Goal: Check status: Check status

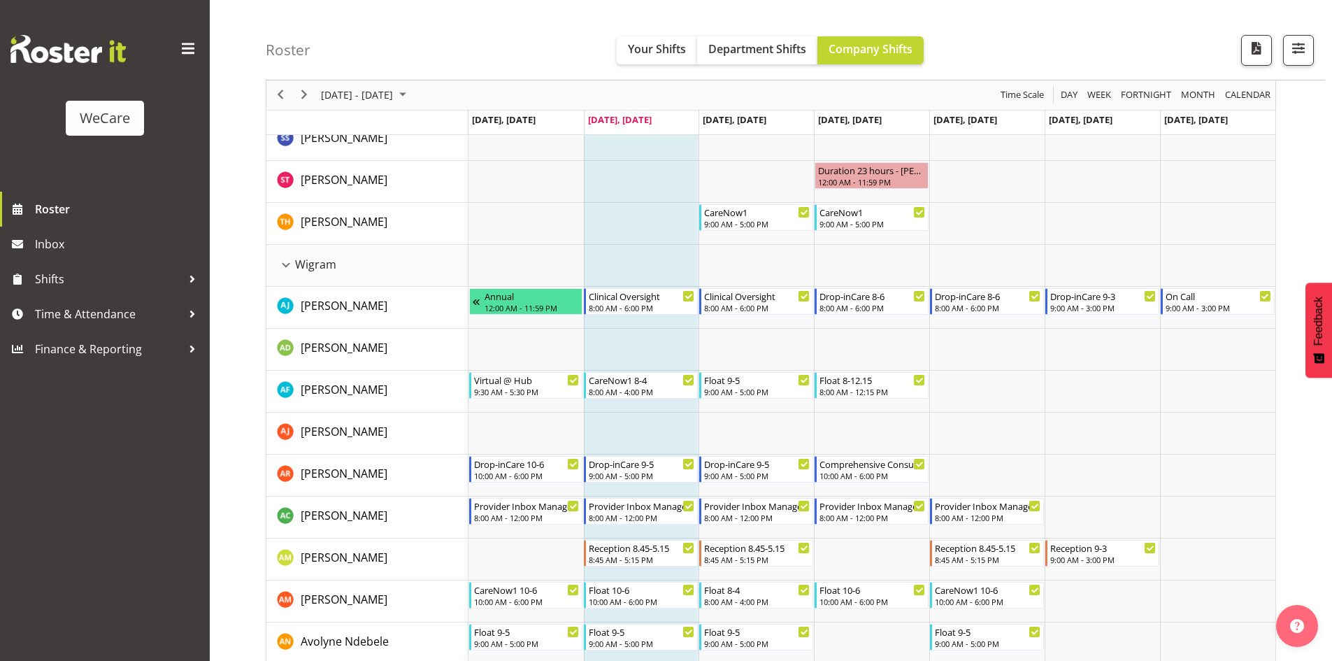
scroll to position [3705, 0]
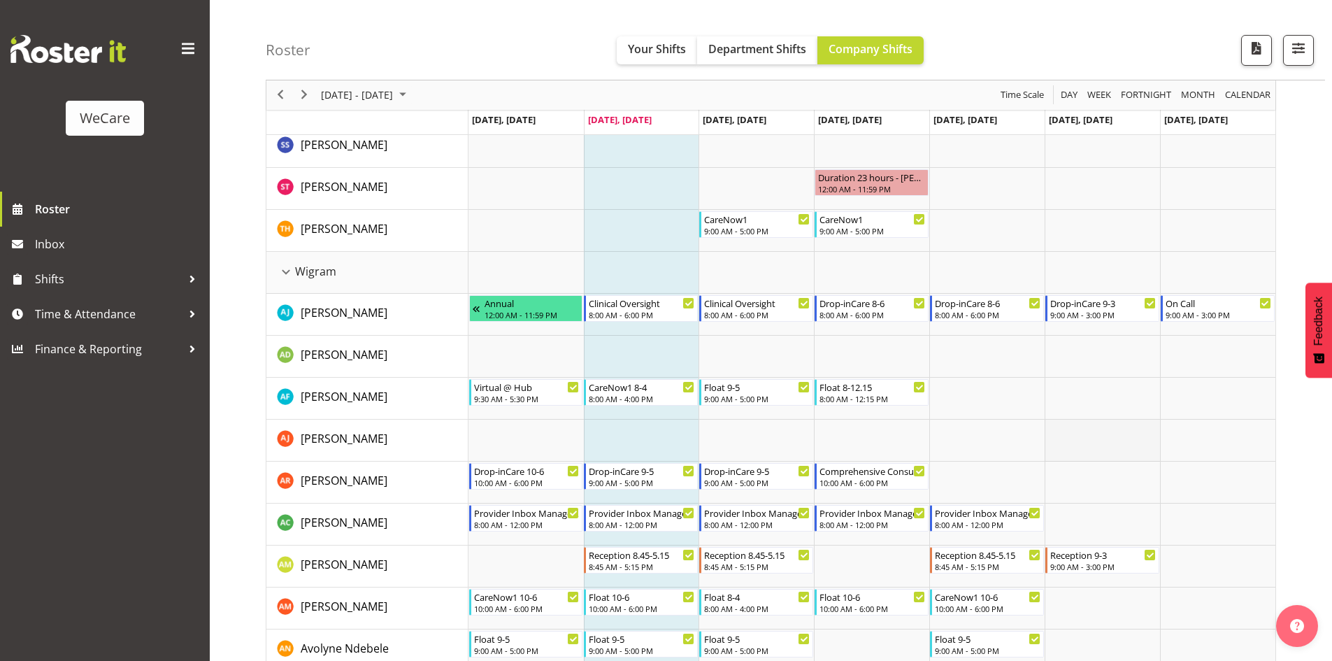
click at [1093, 451] on td "Timeline Week of August 26, 2025" at bounding box center [1101, 440] width 115 height 42
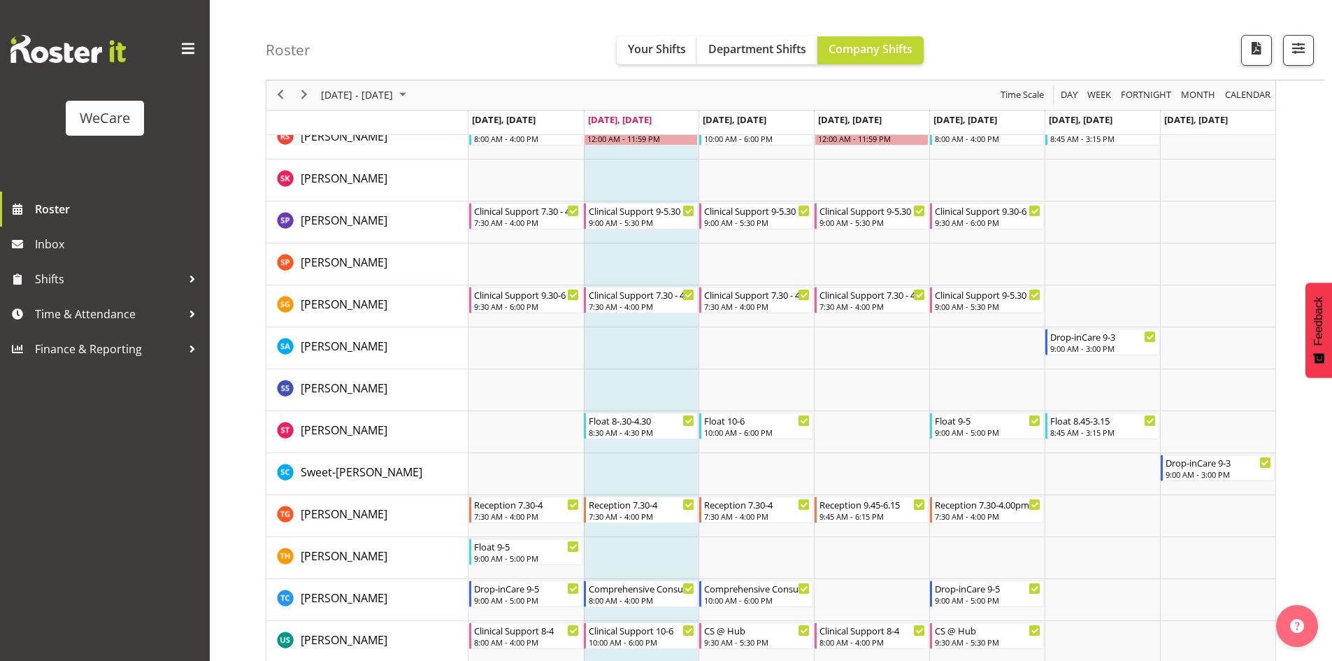
scroll to position [5222, 0]
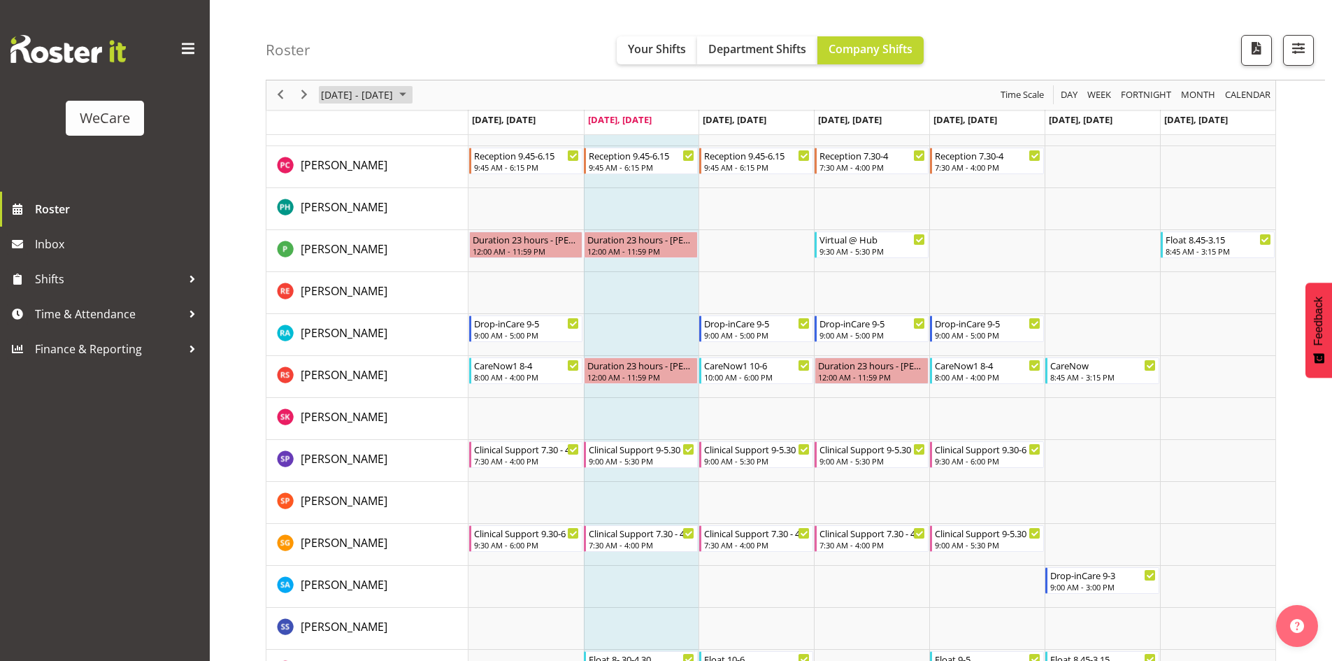
click at [411, 99] on span "August 2025" at bounding box center [402, 95] width 17 height 17
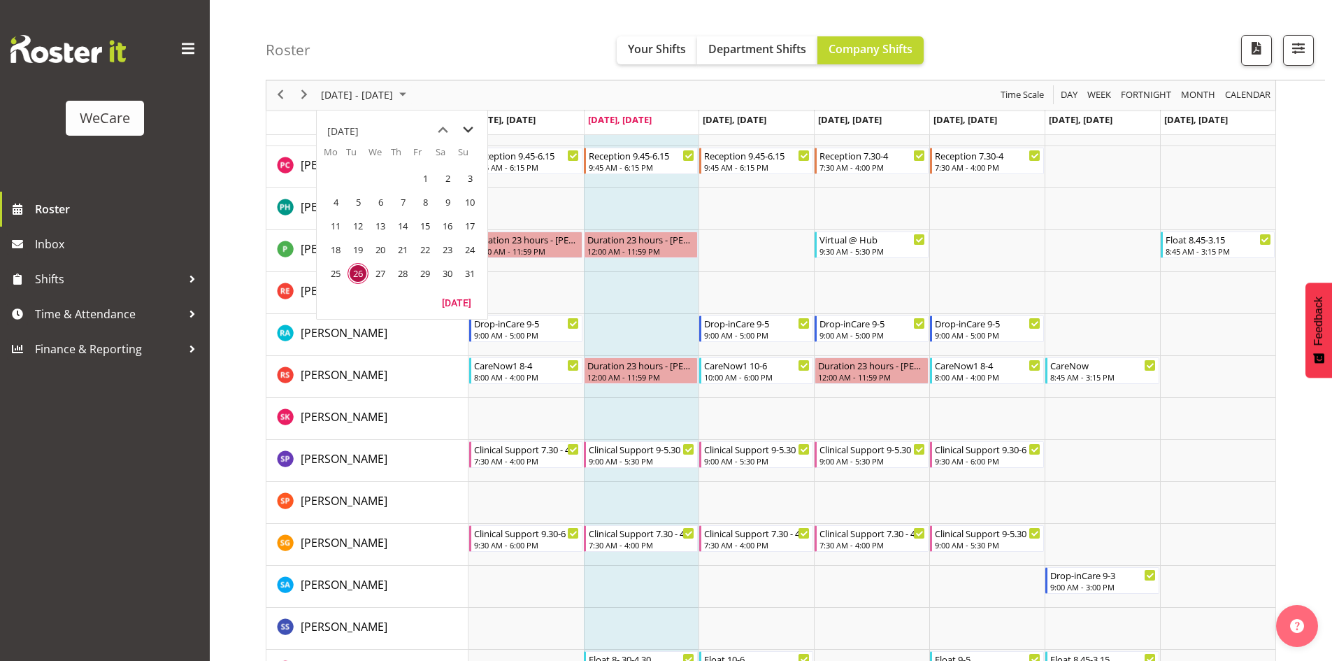
click at [470, 131] on span "next month" at bounding box center [468, 129] width 24 height 25
drag, startPoint x: 445, startPoint y: 180, endPoint x: 780, endPoint y: 266, distance: 345.9
click at [447, 180] on span "6" at bounding box center [447, 178] width 21 height 21
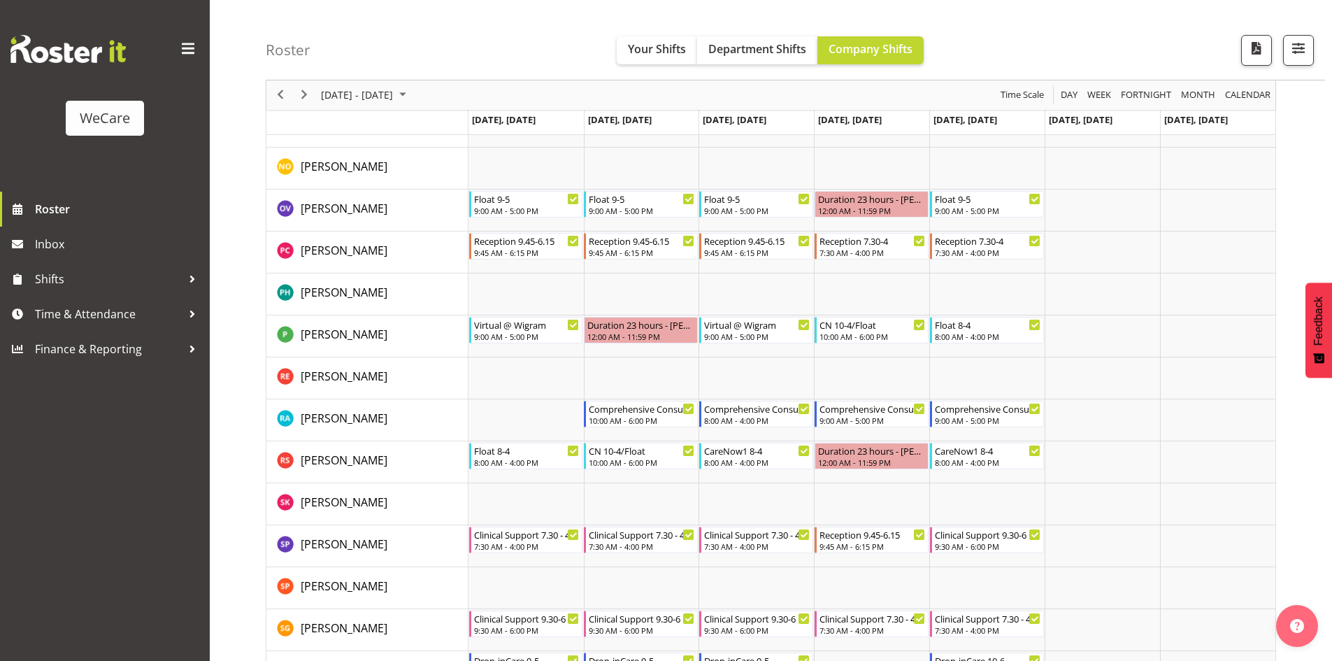
scroll to position [5150, 0]
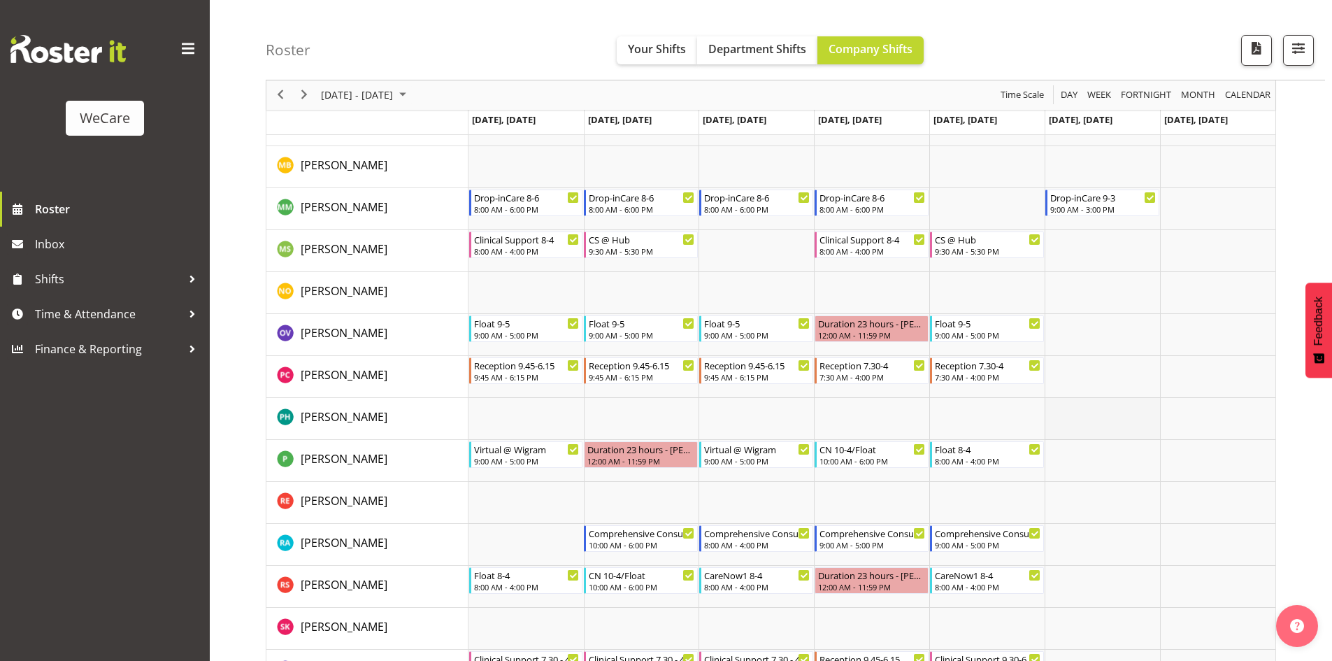
click at [1126, 433] on td "Timeline Week of September 6, 2025" at bounding box center [1101, 419] width 115 height 42
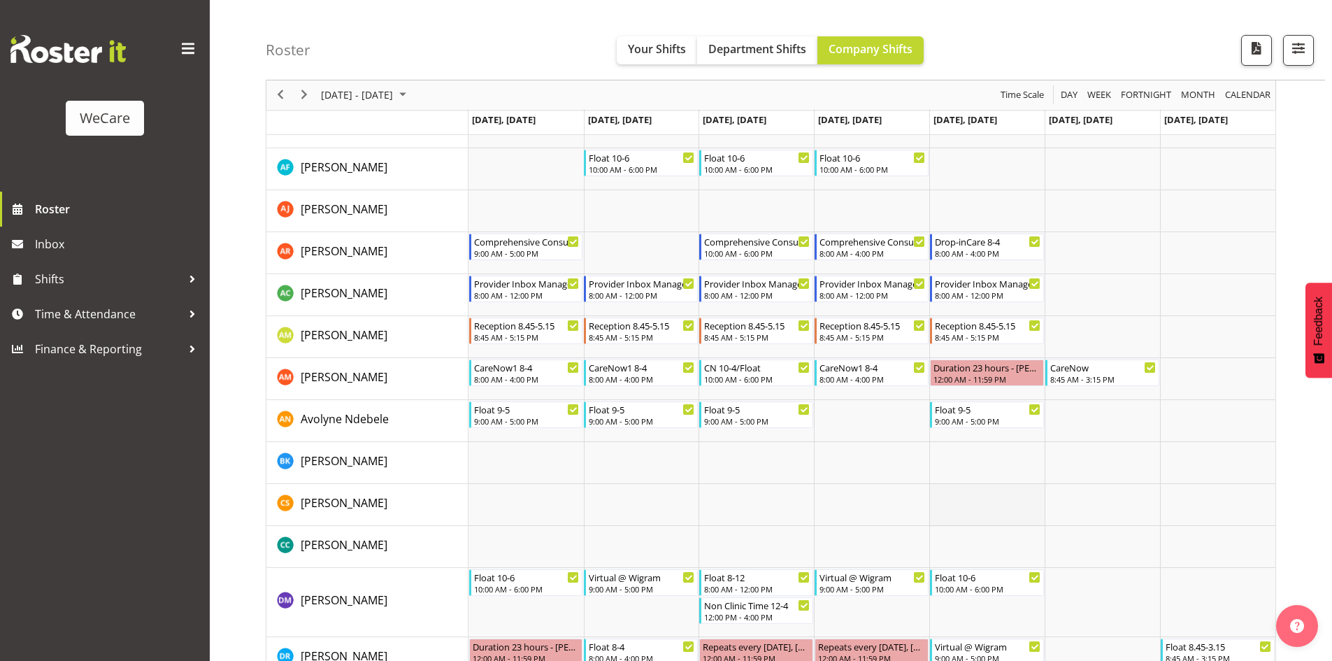
scroll to position [3891, 0]
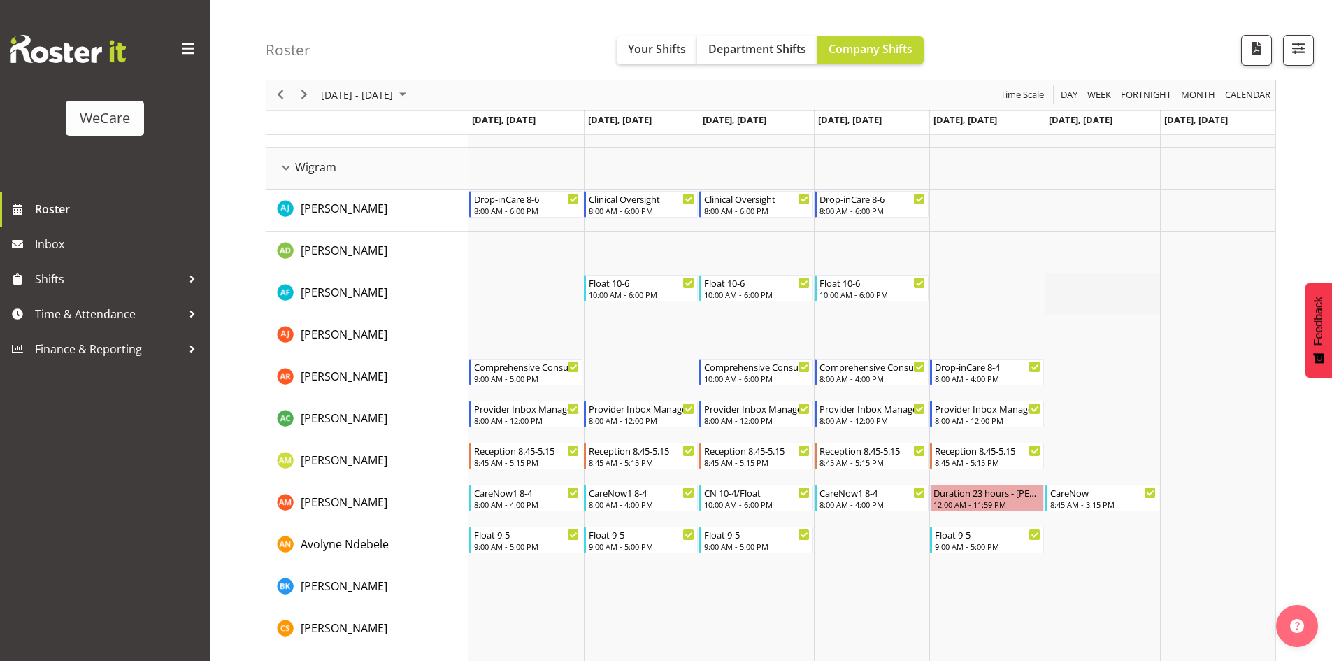
click at [1119, 306] on td "Timeline Week of September 6, 2025" at bounding box center [1101, 294] width 115 height 42
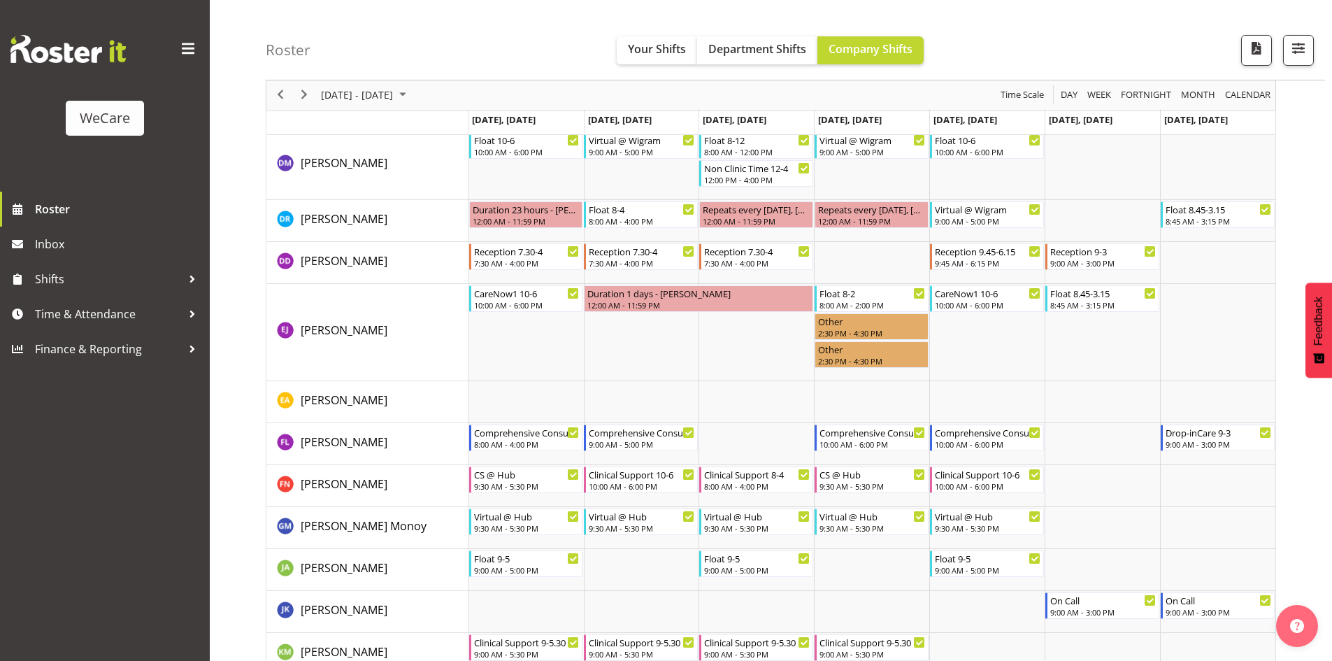
scroll to position [4450, 0]
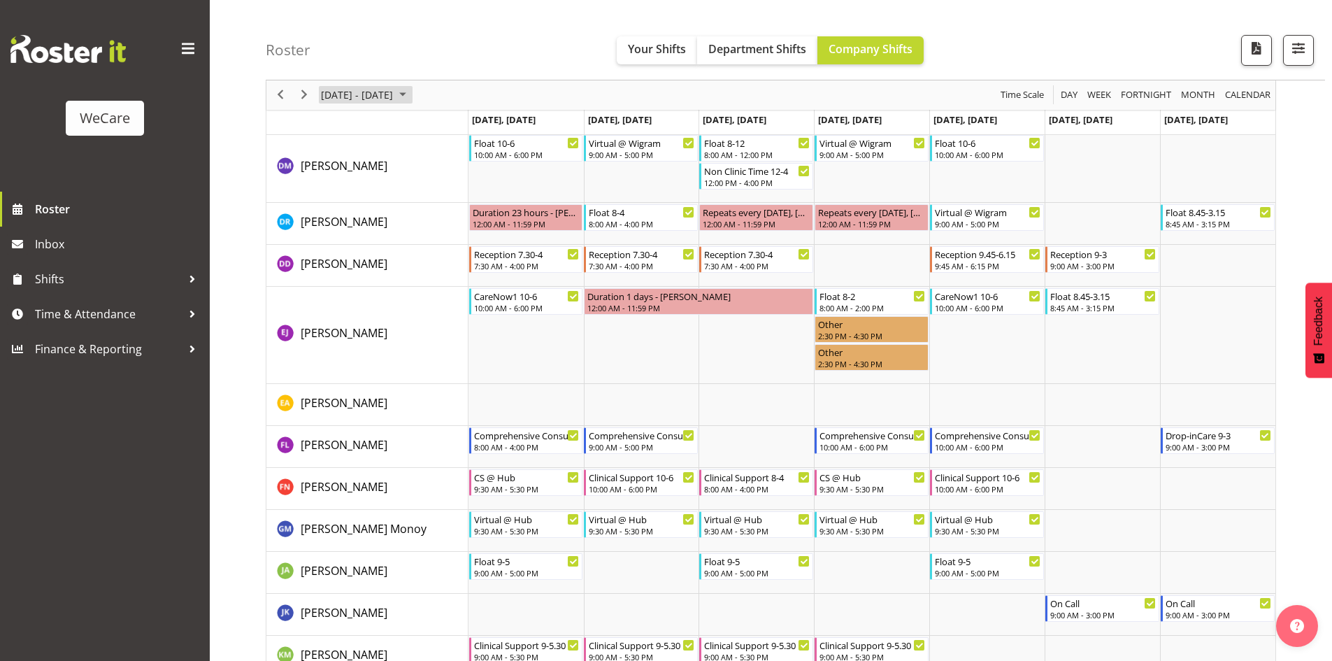
drag, startPoint x: 424, startPoint y: 96, endPoint x: 428, endPoint y: 104, distance: 9.1
click at [394, 96] on span "[DATE] - [DATE]" at bounding box center [356, 95] width 75 height 17
click at [1121, 430] on td "Timeline Week of September 6, 2025" at bounding box center [1101, 447] width 115 height 42
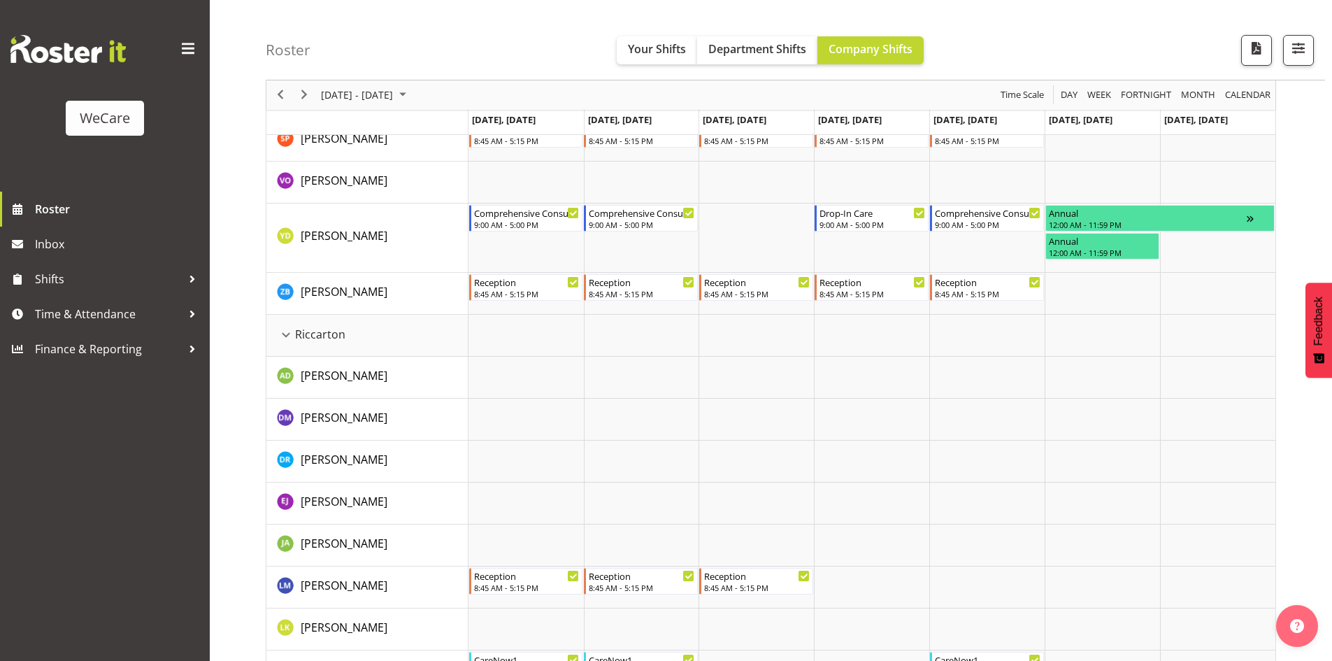
scroll to position [3052, 0]
drag, startPoint x: 1131, startPoint y: 482, endPoint x: 1109, endPoint y: 480, distance: 22.5
click at [1126, 479] on td "Timeline Week of September 6, 2025" at bounding box center [1101, 462] width 115 height 42
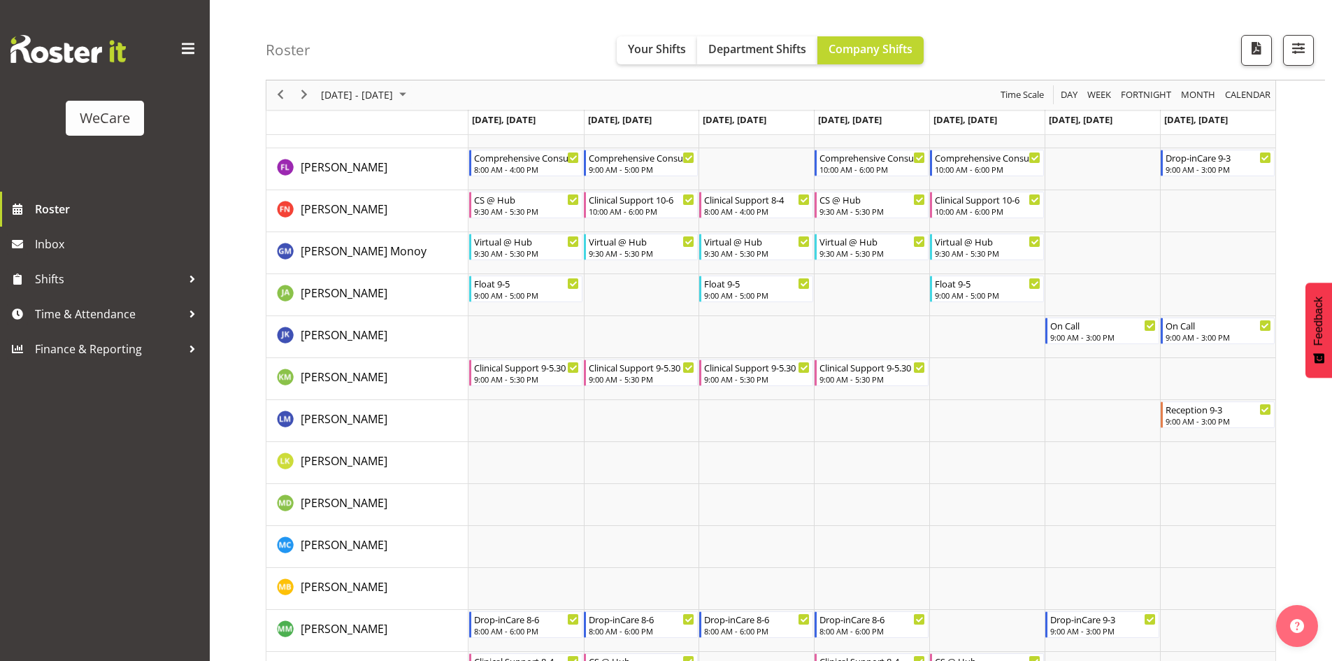
scroll to position [4660, 0]
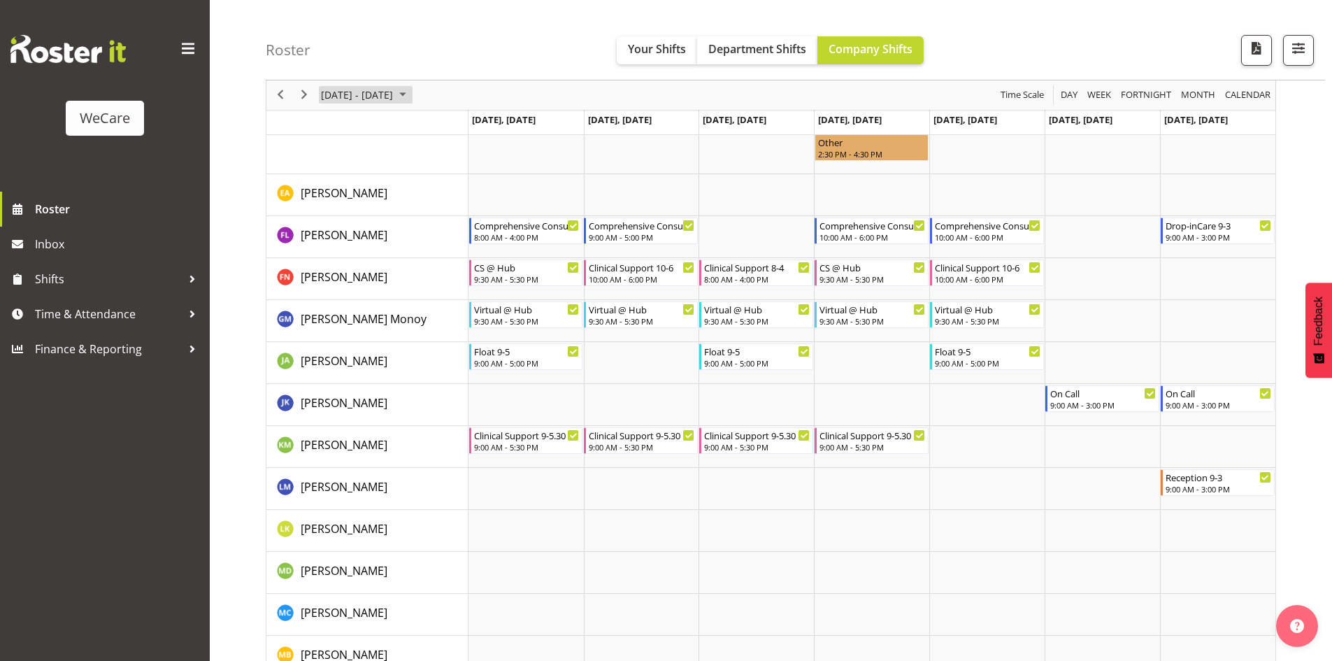
click at [394, 99] on span "[DATE] - [DATE]" at bounding box center [356, 95] width 75 height 17
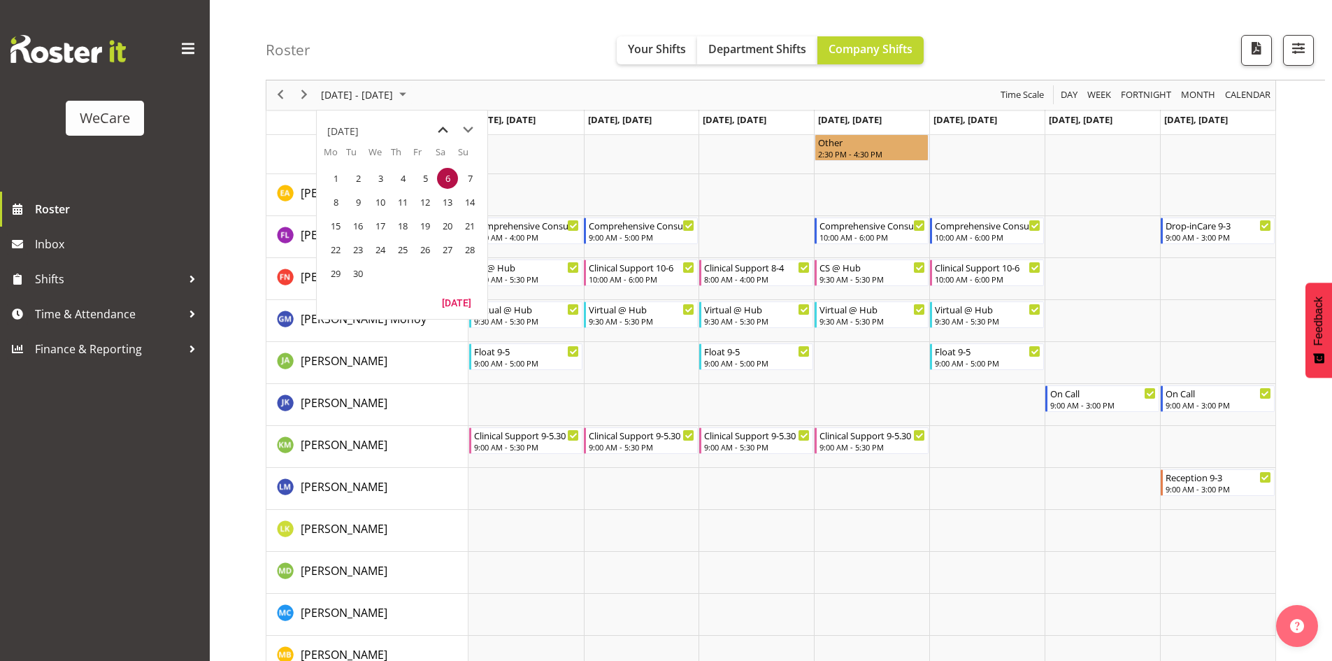
click at [443, 128] on span "previous month" at bounding box center [443, 129] width 24 height 25
click at [361, 273] on span "26" at bounding box center [357, 273] width 21 height 21
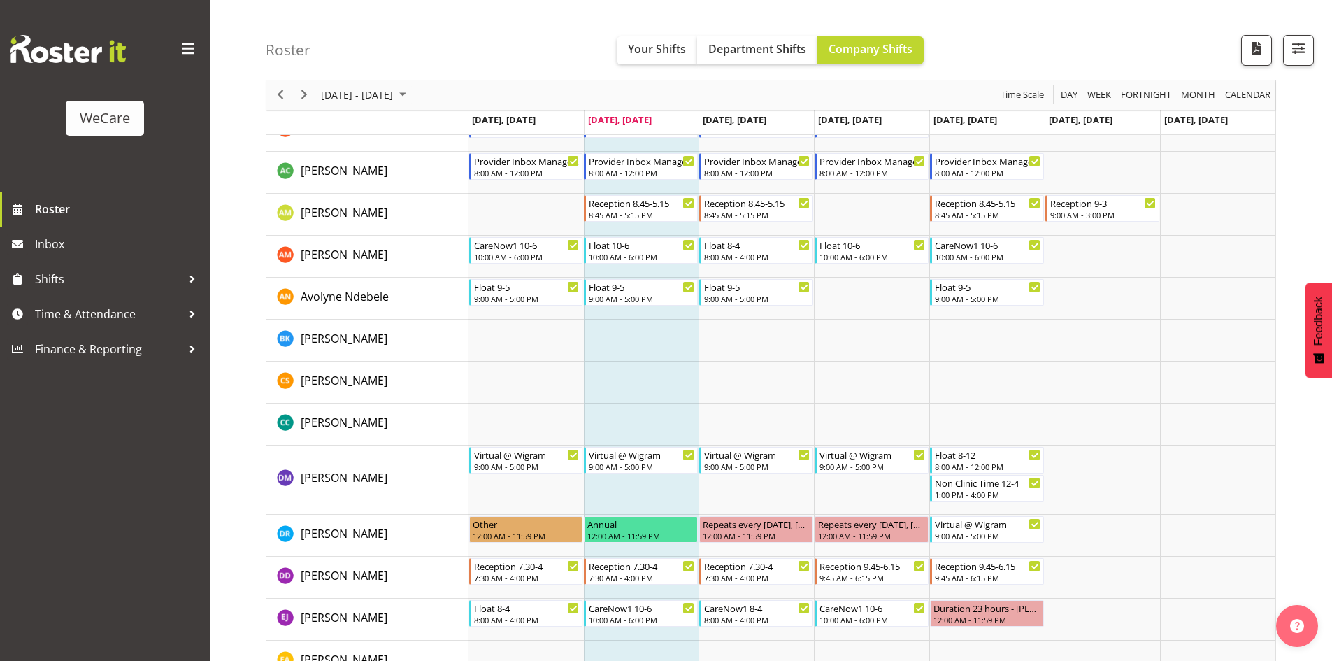
scroll to position [4034, 0]
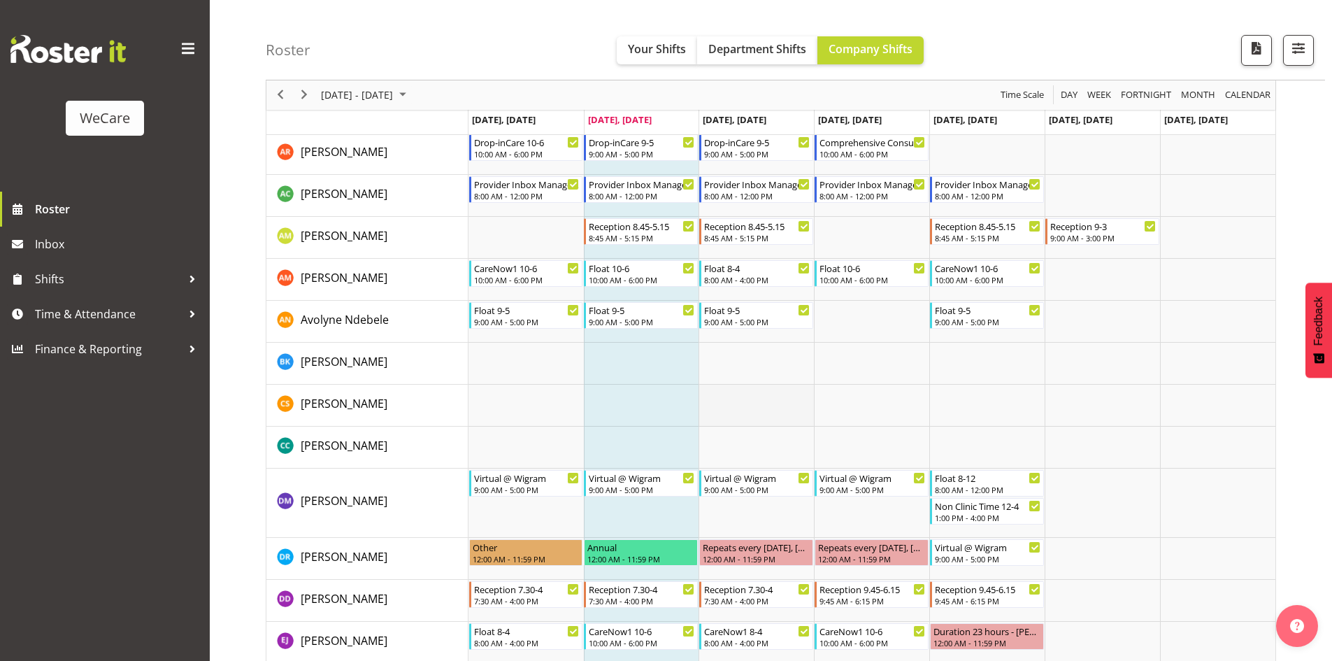
click at [752, 424] on td "Timeline Week of August 26, 2025" at bounding box center [755, 406] width 115 height 42
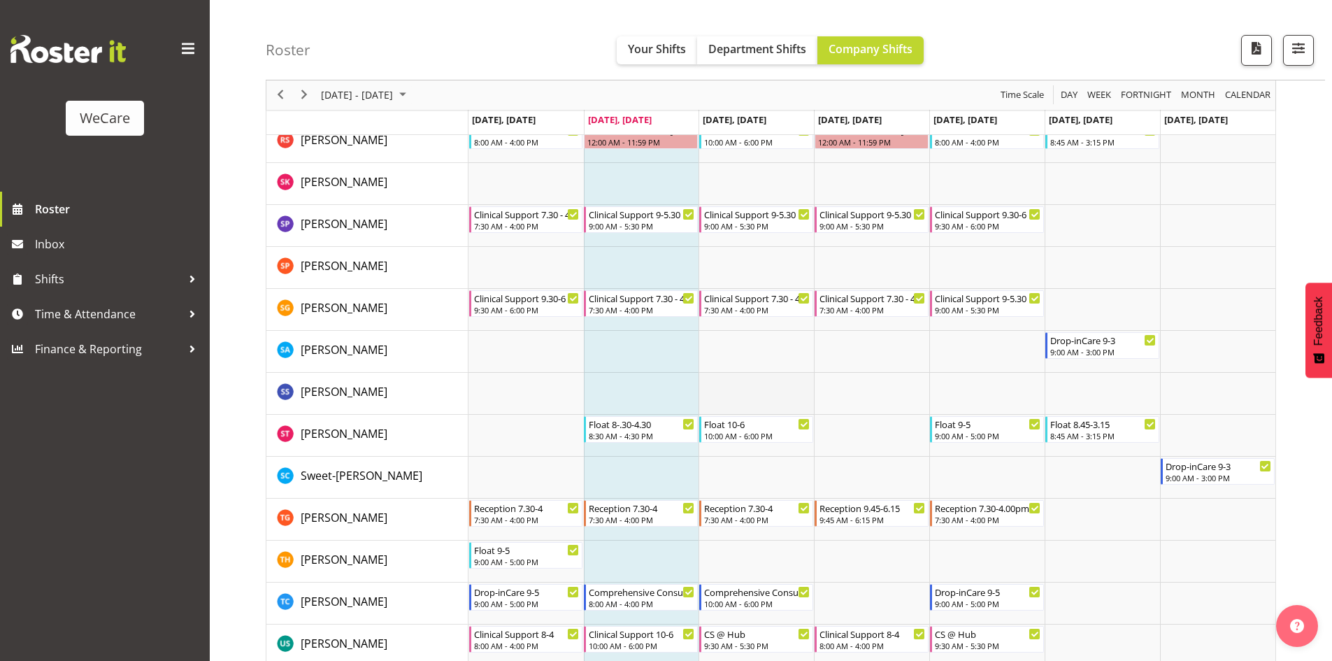
scroll to position [5432, 0]
